Goal: Task Accomplishment & Management: Manage account settings

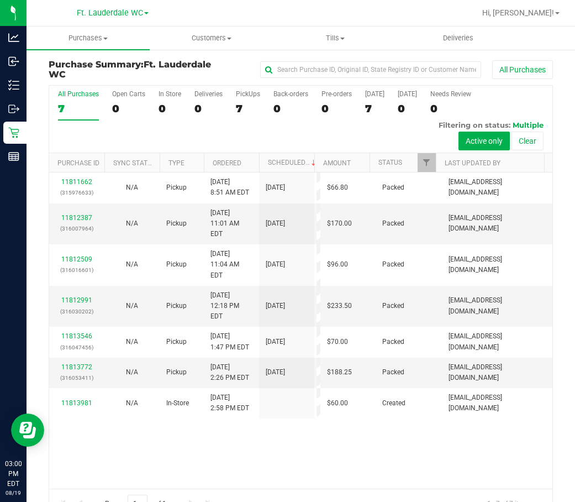
scroll to position [27, 0]
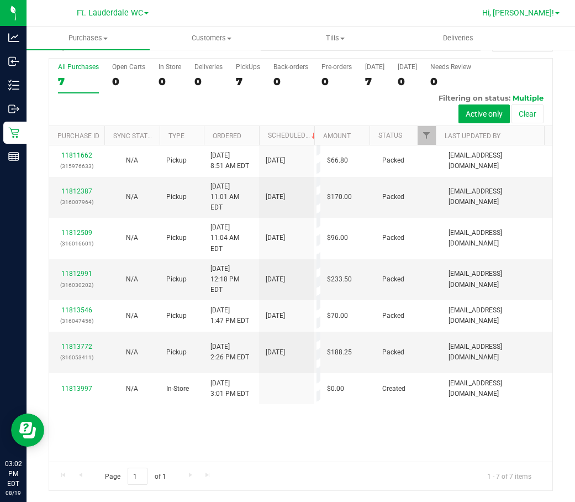
click at [538, 10] on span "Hi, [PERSON_NAME]!" at bounding box center [518, 12] width 72 height 9
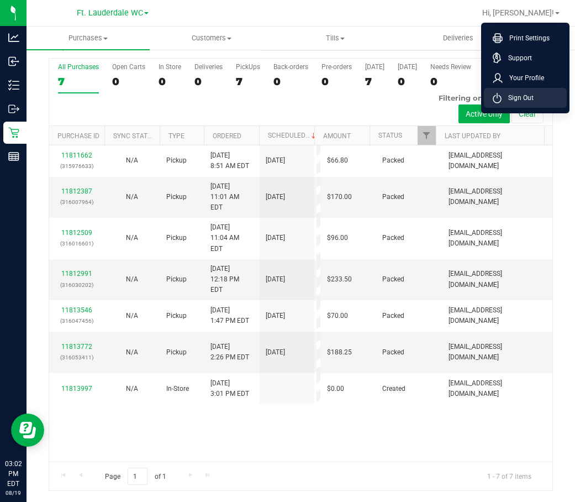
click at [515, 98] on span "Sign Out" at bounding box center [518, 97] width 32 height 11
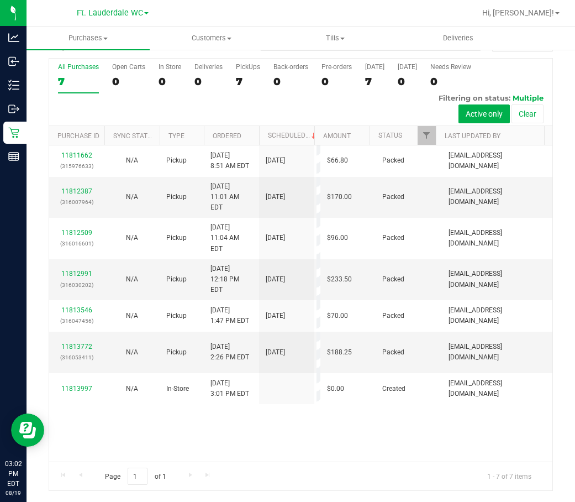
scroll to position [1, 0]
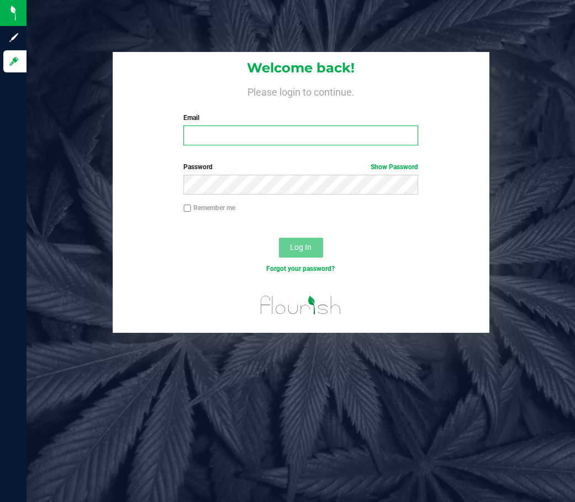
click at [221, 139] on input "Email" at bounding box center [300, 135] width 235 height 20
type input "[EMAIL_ADDRESS][DOMAIN_NAME]"
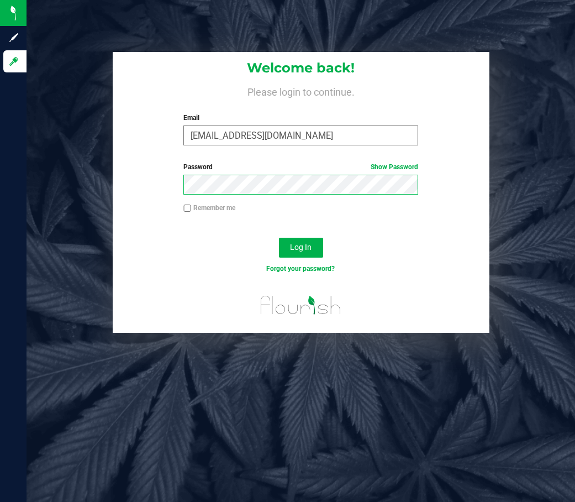
click at [279, 238] on button "Log In" at bounding box center [301, 248] width 44 height 20
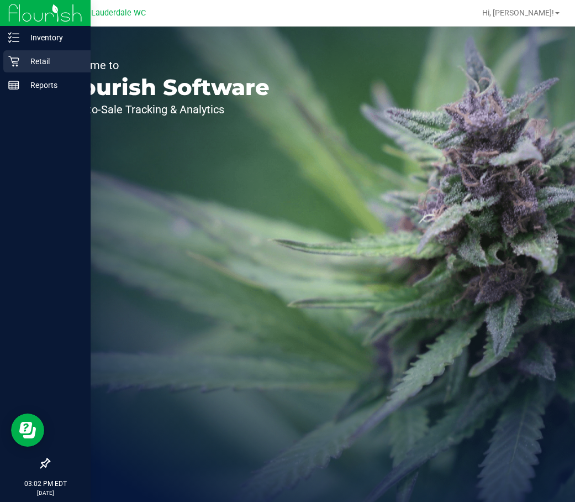
click at [49, 67] on p "Retail" at bounding box center [52, 61] width 66 height 13
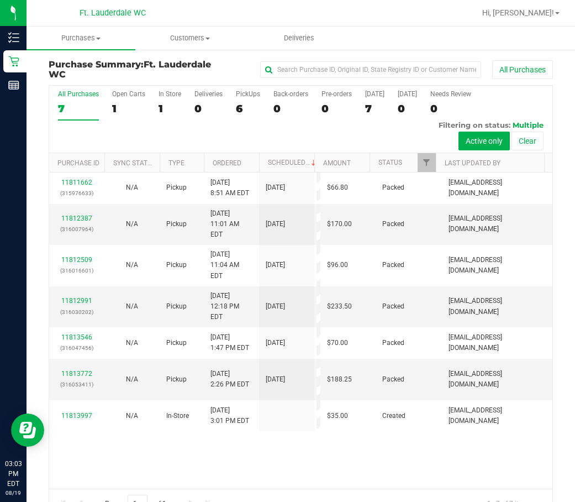
click at [356, 35] on ul "Purchases Summary of purchases Fulfillment All purchases Customers All customer…" at bounding box center [314, 39] width 575 height 24
click at [315, 13] on div at bounding box center [336, 13] width 277 height 22
